Goal: Information Seeking & Learning: Understand process/instructions

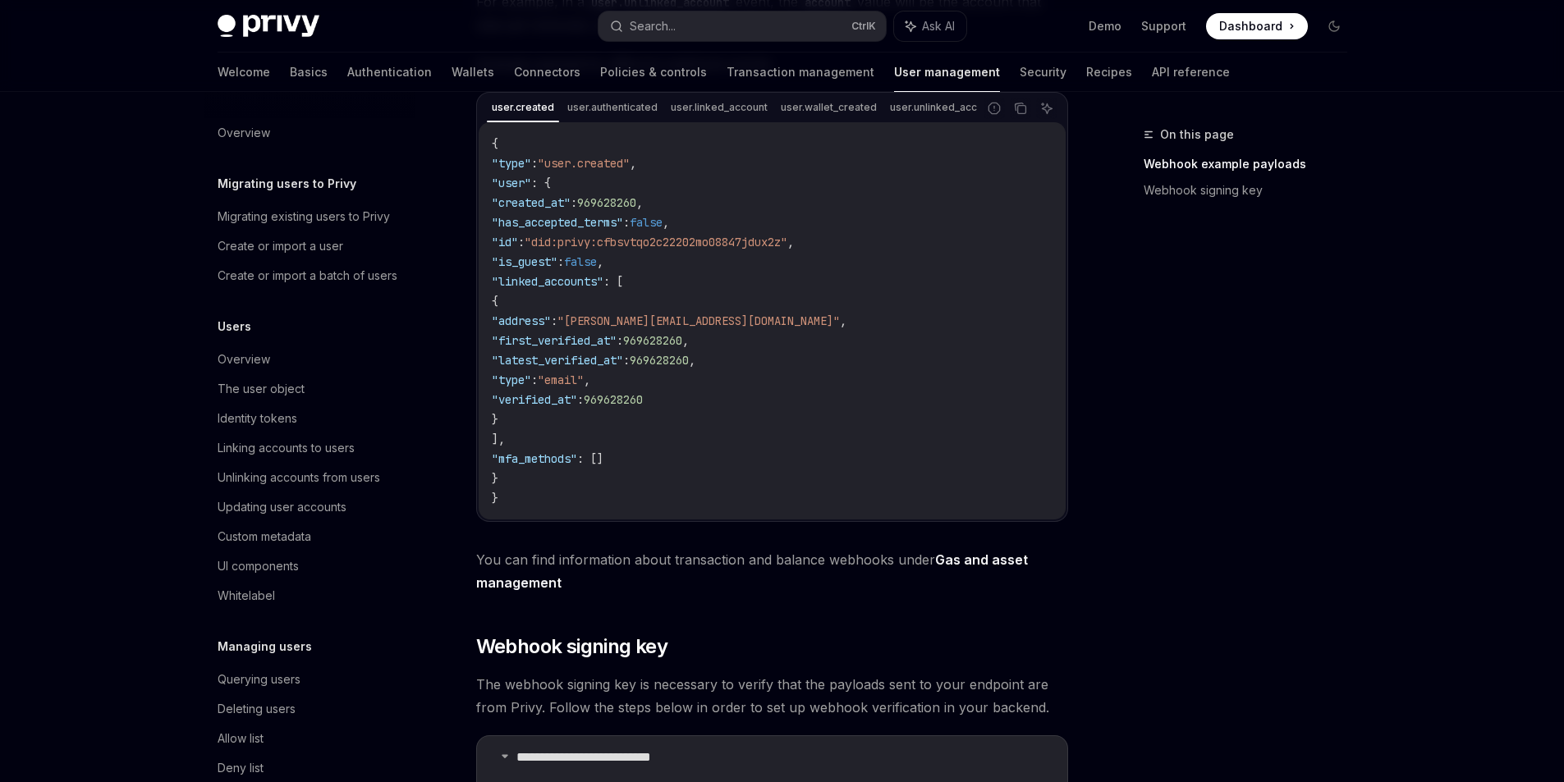
scroll to position [167, 0]
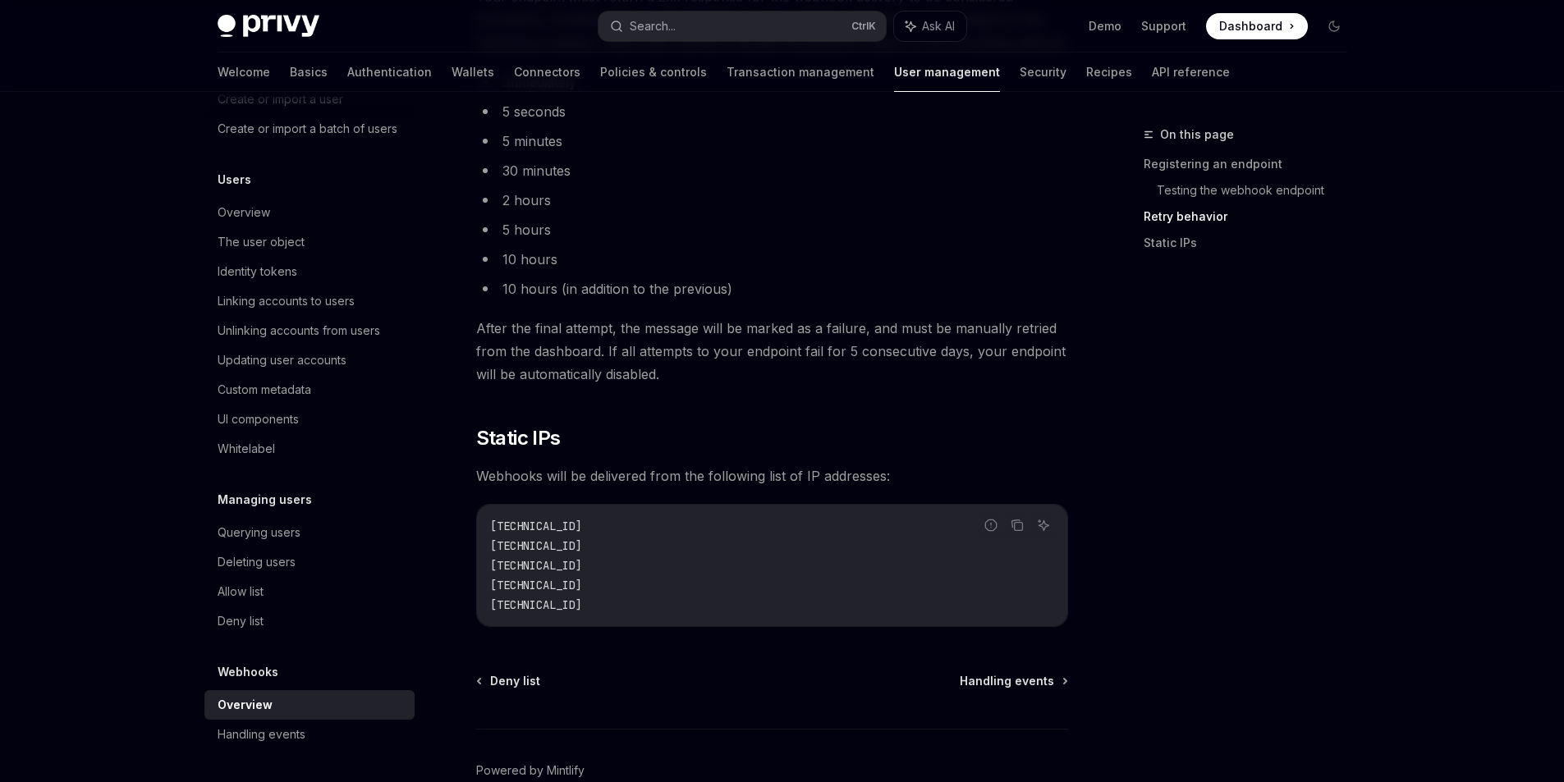
scroll to position [1970, 0]
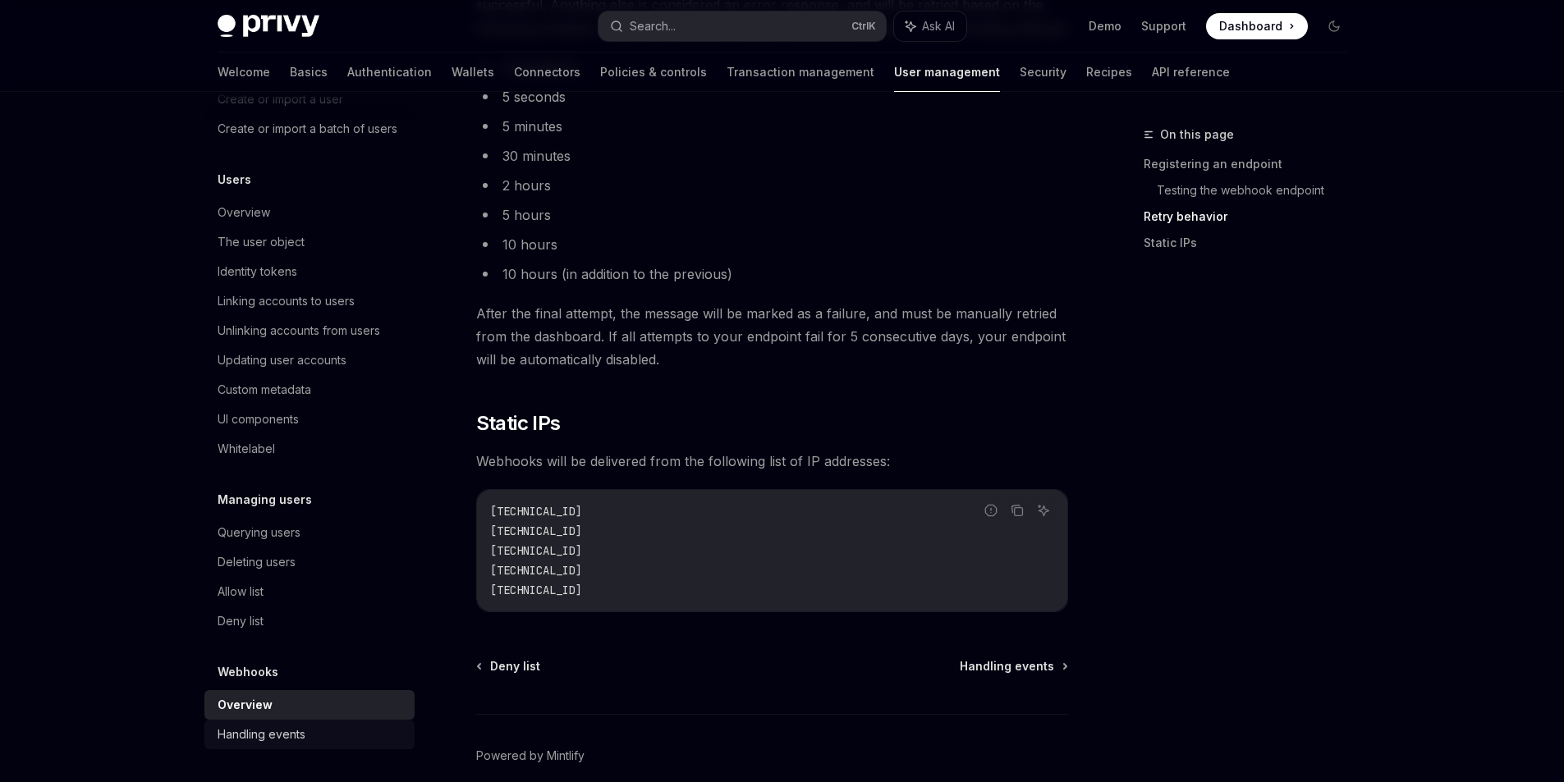
click at [302, 731] on div "Handling events" at bounding box center [262, 735] width 88 height 20
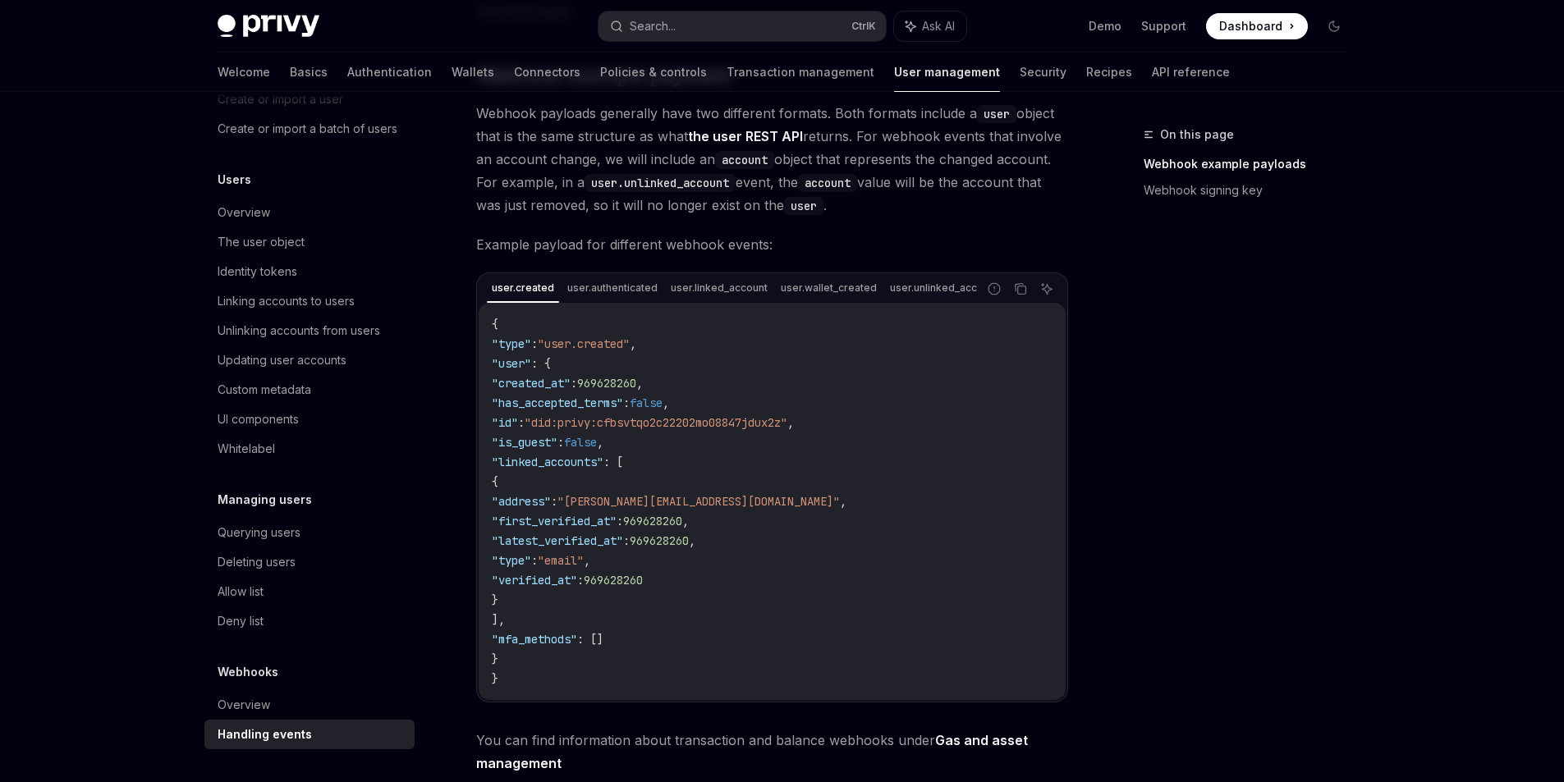
scroll to position [246, 0]
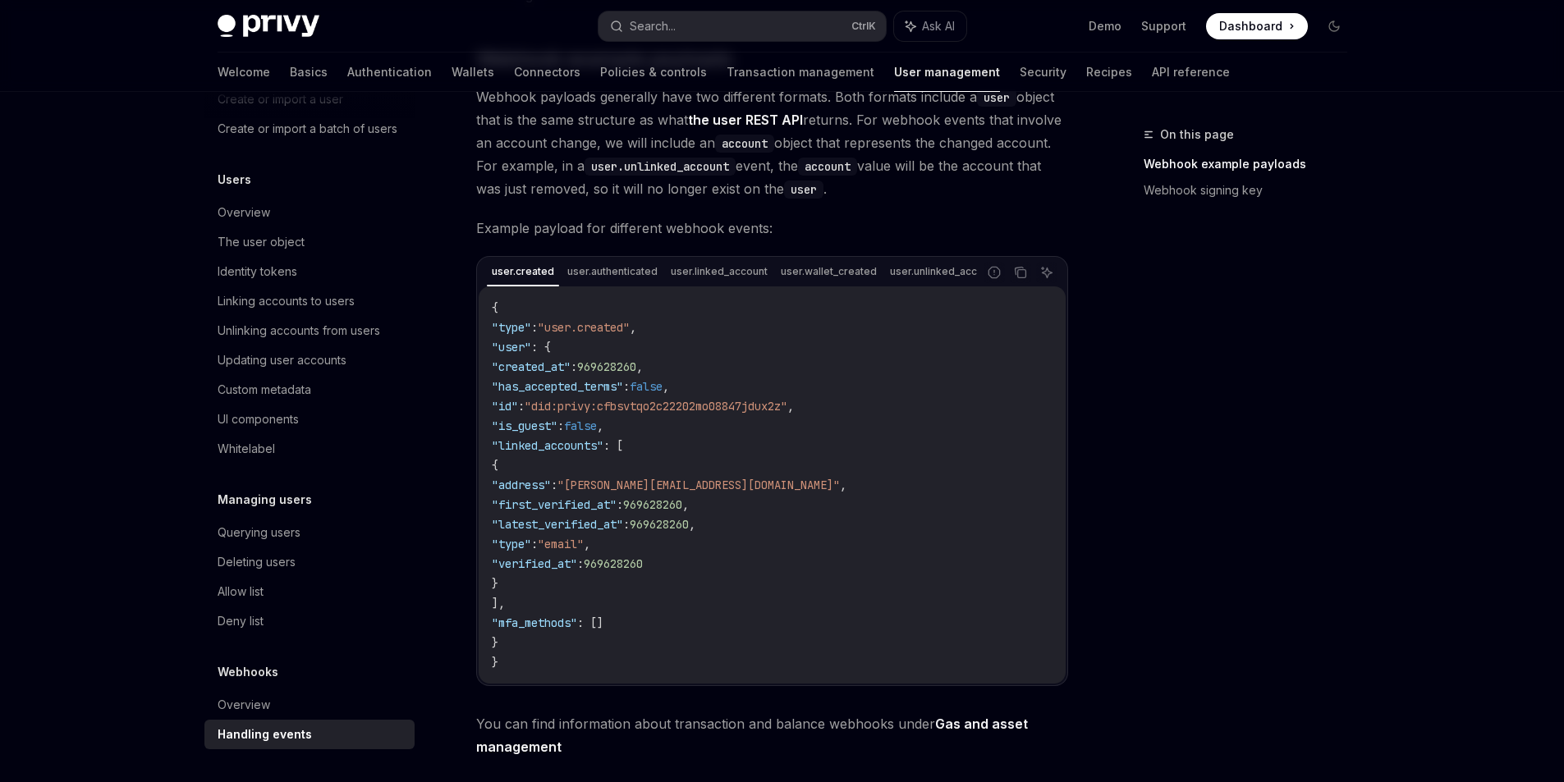
click at [603, 445] on span ""linked_accounts"" at bounding box center [548, 445] width 112 height 15
copy span "linked_accounts"
type textarea "*"
